Goal: Information Seeking & Learning: Learn about a topic

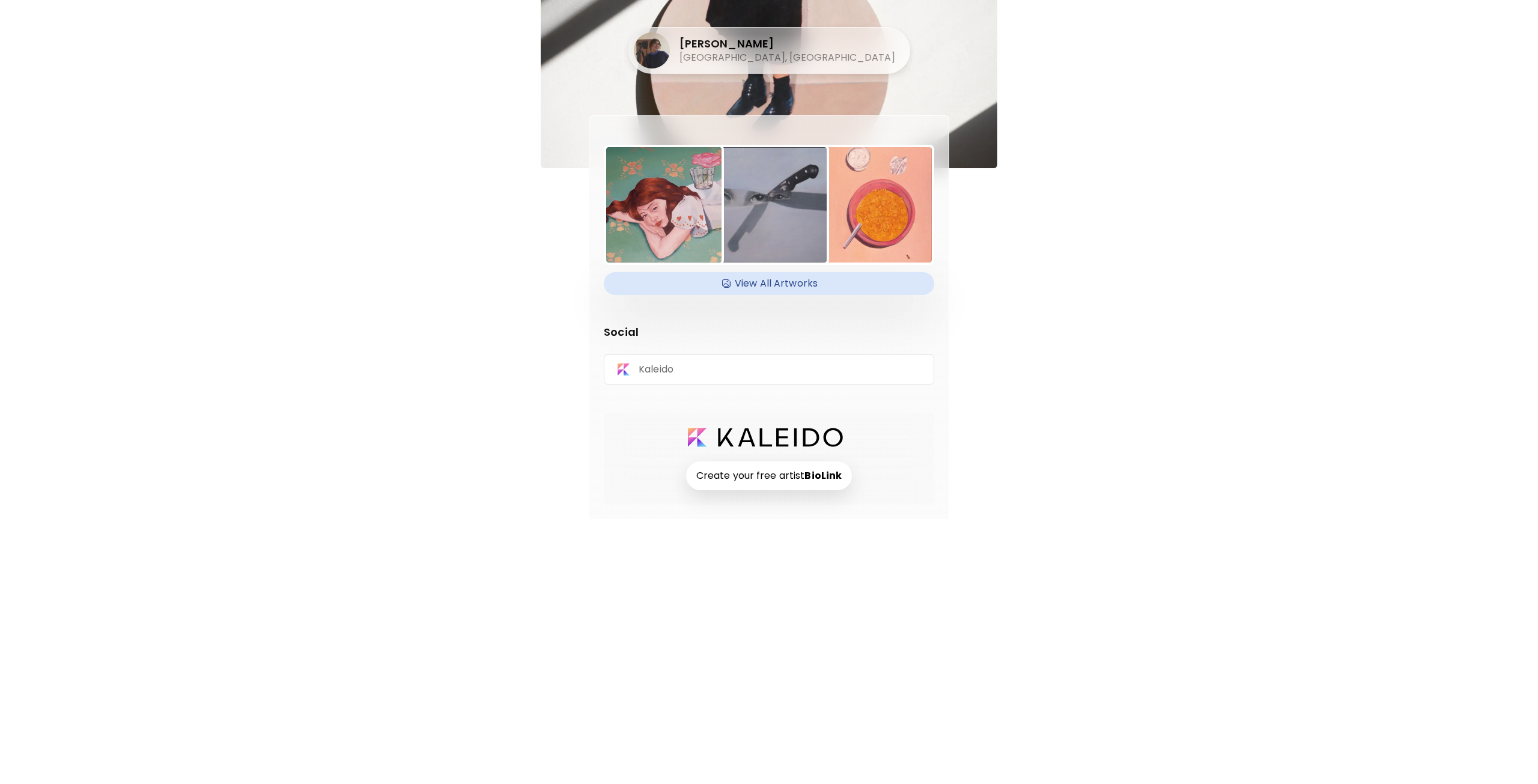
click at [723, 279] on img at bounding box center [726, 283] width 12 height 18
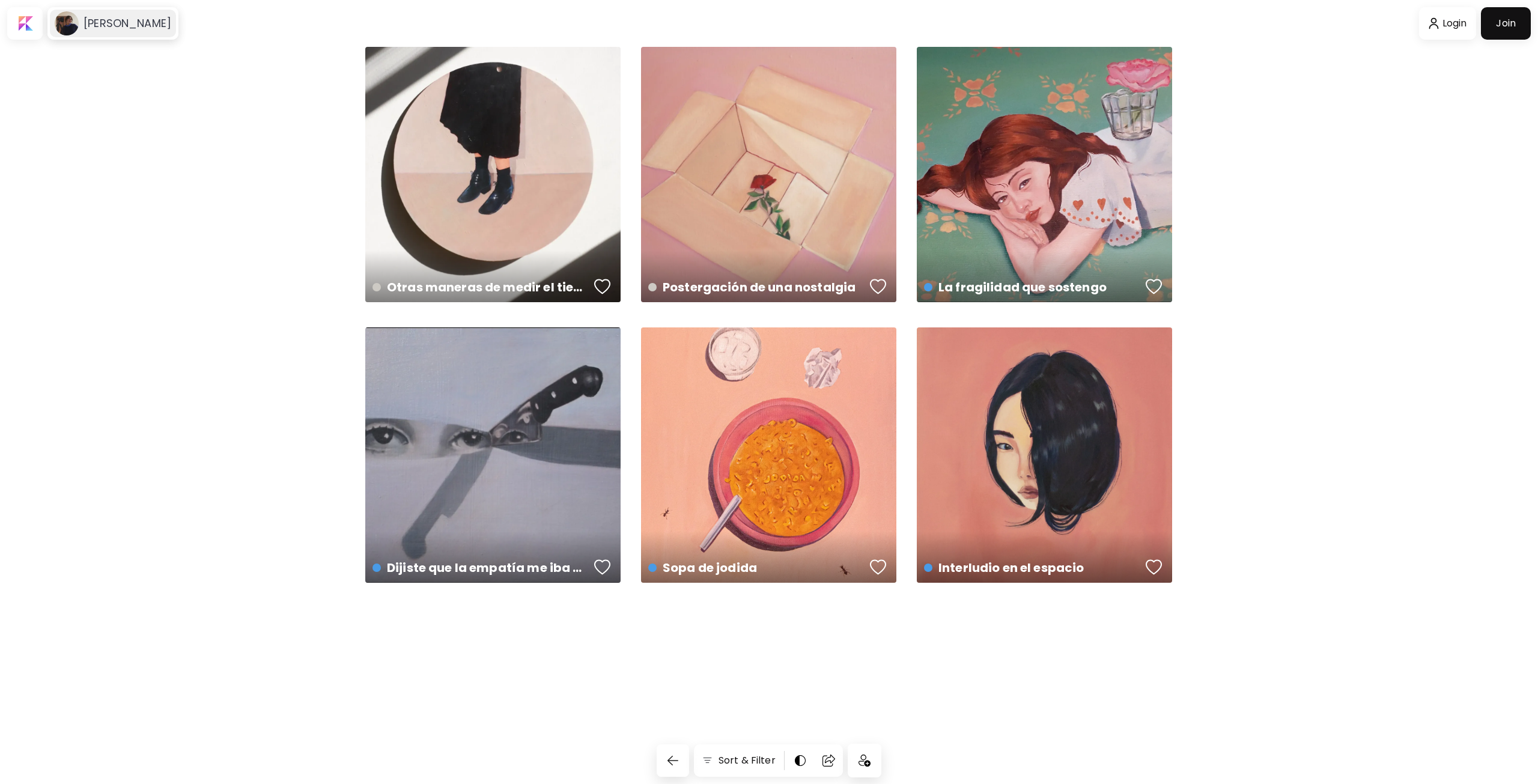
click at [122, 25] on h6 "[PERSON_NAME]" at bounding box center [127, 23] width 87 height 14
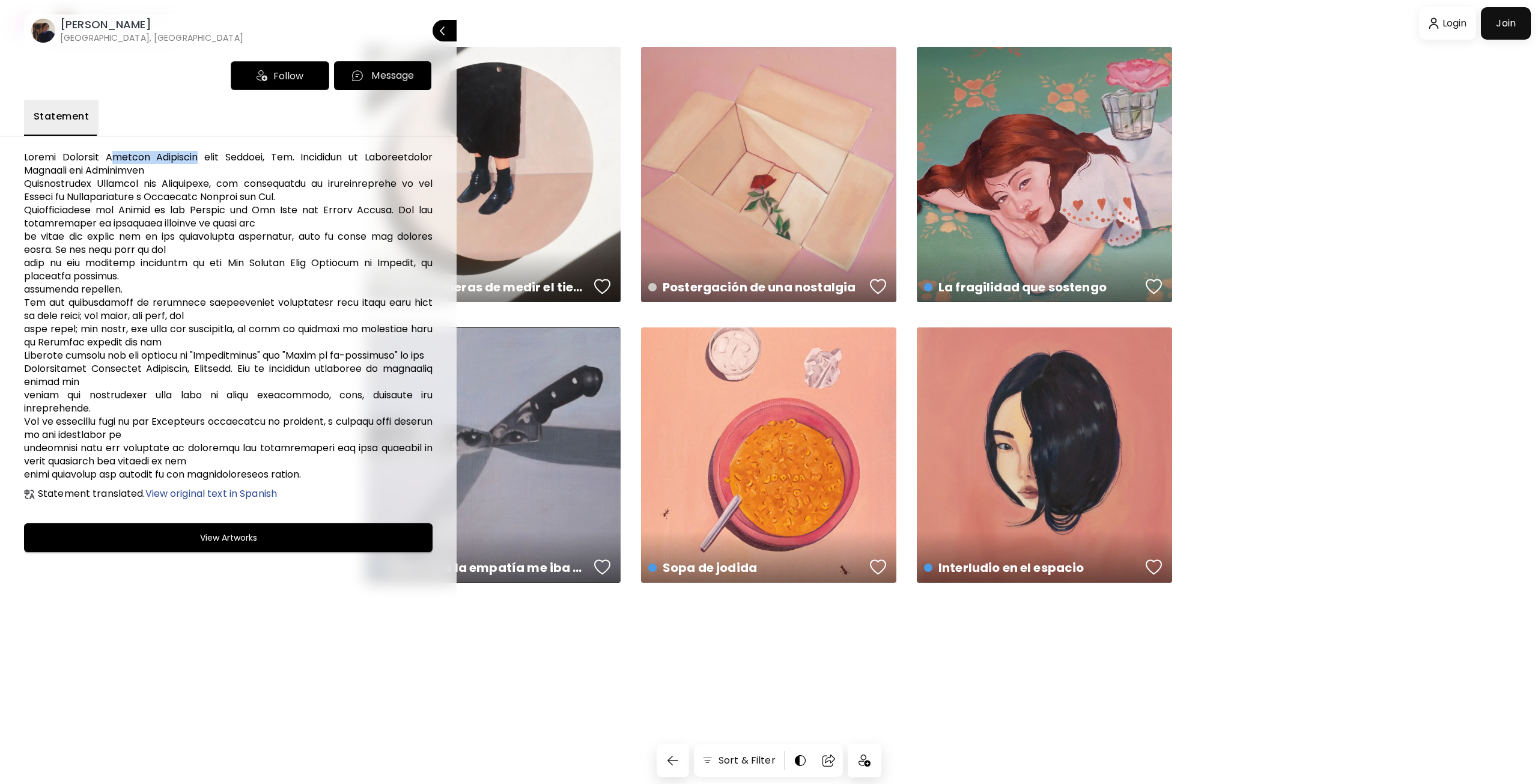
drag, startPoint x: 224, startPoint y: 157, endPoint x: 125, endPoint y: 155, distance: 99.0
click at [125, 155] on h6 at bounding box center [228, 316] width 408 height 330
click at [229, 487] on span "View original text in Spanish" at bounding box center [211, 494] width 132 height 14
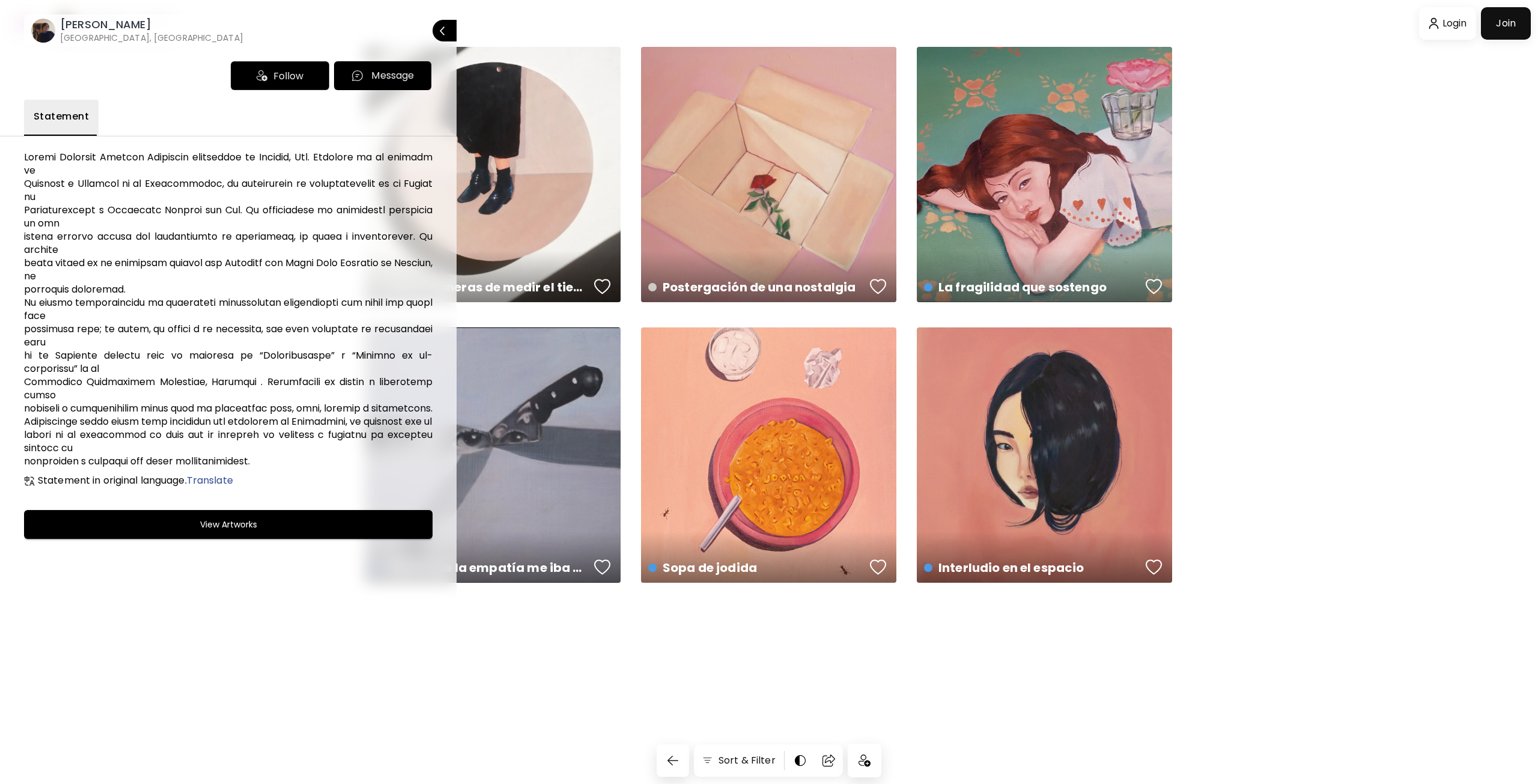
click at [97, 26] on h6 "[PERSON_NAME]" at bounding box center [151, 24] width 183 height 14
